Goal: Task Accomplishment & Management: Complete application form

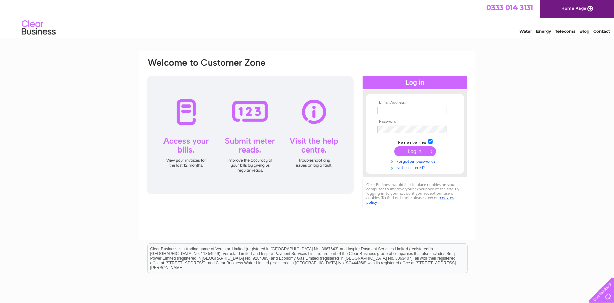
click at [407, 169] on link "Not registered?" at bounding box center [416, 167] width 77 height 6
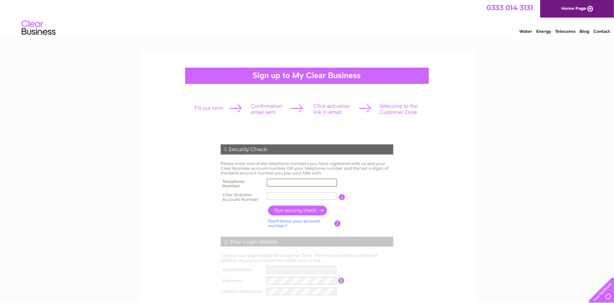
click at [276, 181] on input "text" at bounding box center [302, 183] width 70 height 8
click at [283, 182] on input "text" at bounding box center [302, 182] width 70 height 7
type input "01423647424"
click at [277, 196] on input "text" at bounding box center [302, 196] width 70 height 7
click at [286, 196] on input "text" at bounding box center [302, 196] width 70 height 7
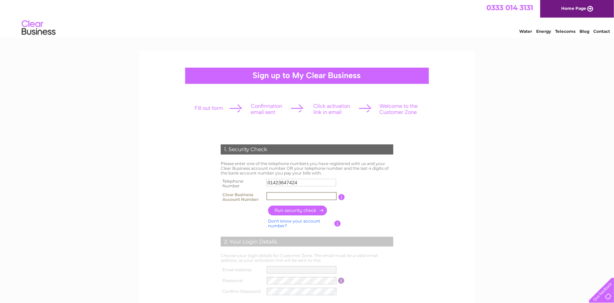
paste input "CB951124"
type input "CB951124"
click at [287, 207] on input "button" at bounding box center [298, 211] width 60 height 10
